Goal: Find specific page/section: Find specific page/section

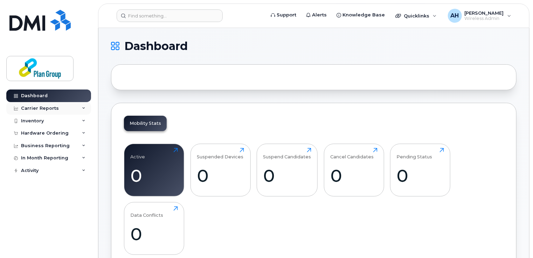
click at [45, 110] on div "Carrier Reports" at bounding box center [40, 109] width 38 height 6
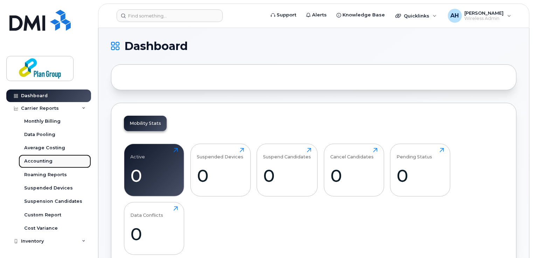
click at [47, 157] on link "Accounting" at bounding box center [55, 161] width 72 height 13
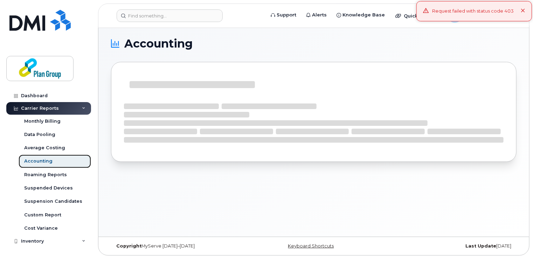
scroll to position [3, 0]
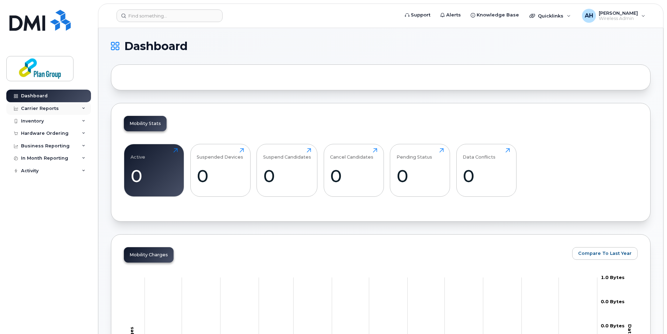
click at [60, 110] on div "Carrier Reports" at bounding box center [48, 108] width 85 height 13
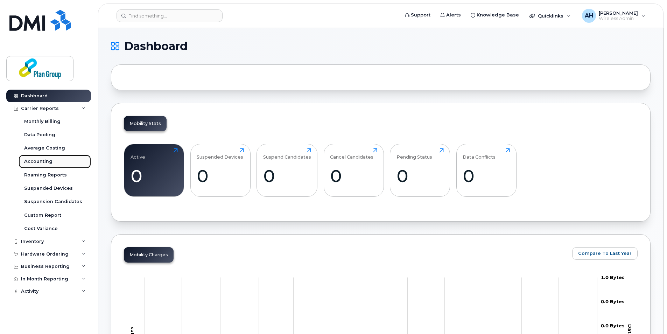
click at [48, 159] on div "Accounting" at bounding box center [38, 161] width 28 height 6
